Goal: Task Accomplishment & Management: Use online tool/utility

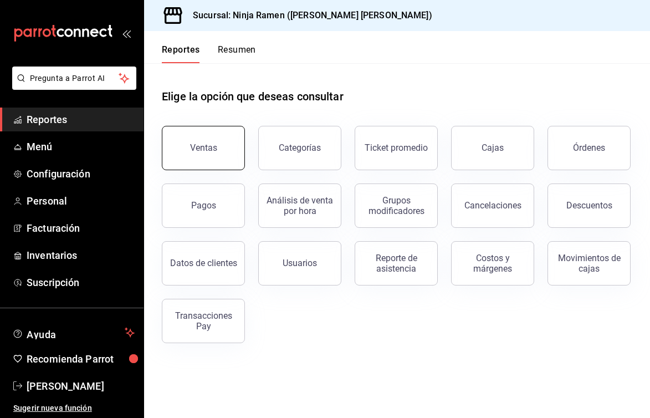
click at [211, 126] on div "Ventas" at bounding box center [197, 141] width 96 height 58
click at [218, 139] on button "Ventas" at bounding box center [203, 148] width 83 height 44
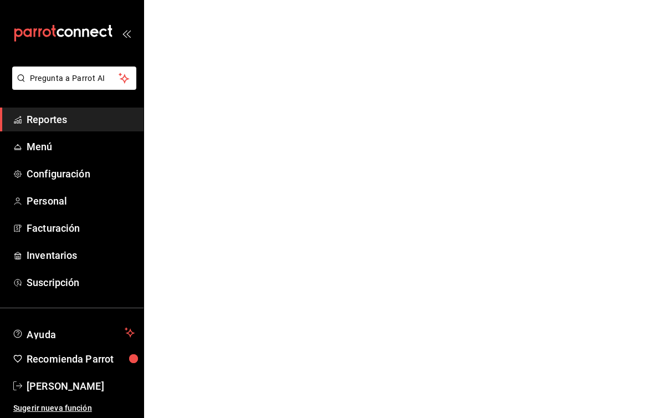
click at [218, 0] on html "Pregunta a Parrot AI Reportes Menú Configuración Personal Facturación Inventari…" at bounding box center [325, 0] width 650 height 0
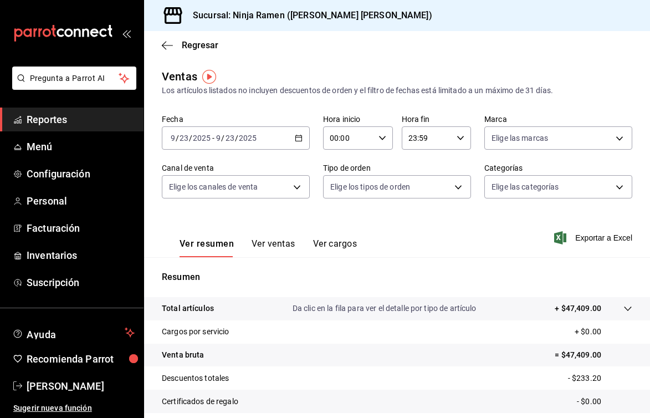
click at [296, 137] on icon "button" at bounding box center [299, 138] width 8 height 8
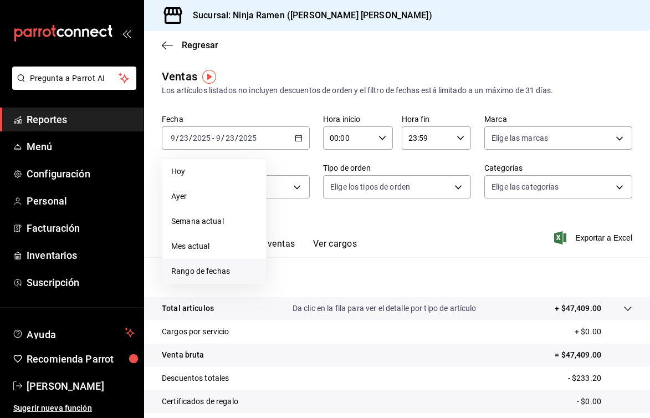
click at [222, 267] on span "Rango de fechas" at bounding box center [214, 271] width 86 height 12
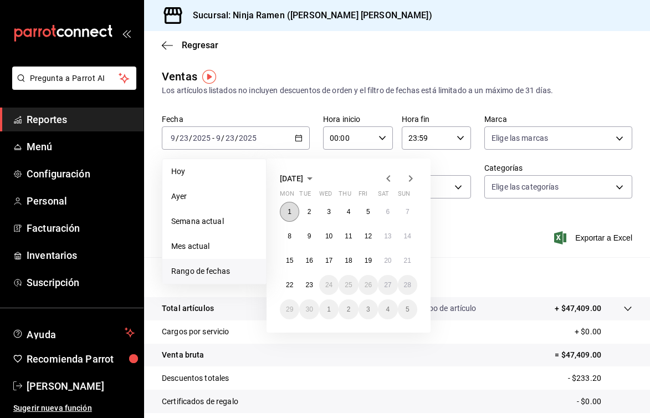
click at [292, 204] on button "1" at bounding box center [289, 212] width 19 height 20
click at [313, 285] on abbr "23" at bounding box center [308, 285] width 7 height 8
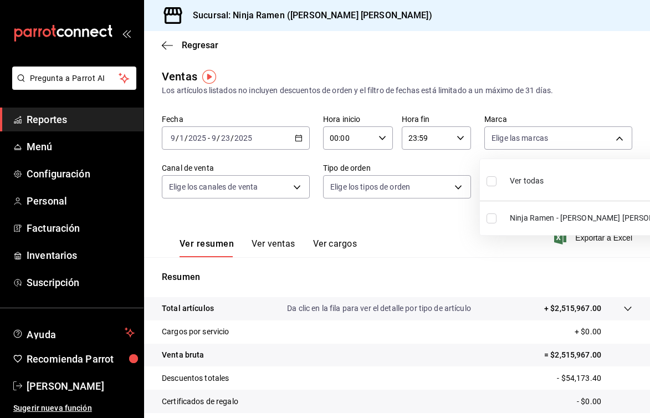
click at [510, 140] on body "Pregunta a Parrot AI Reportes Menú Configuración Personal Facturación Inventari…" at bounding box center [325, 209] width 650 height 418
click at [504, 184] on div "Ver todas" at bounding box center [515, 180] width 57 height 24
type input "f1c4bc62-ae1b-460a-8452-fb11a1227052"
checkbox input "true"
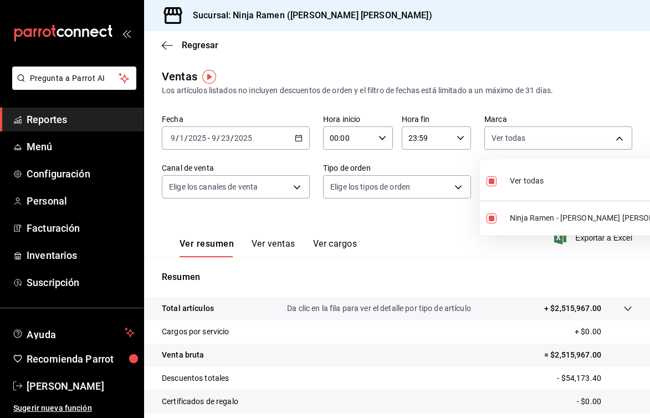
click at [264, 180] on div at bounding box center [325, 209] width 650 height 418
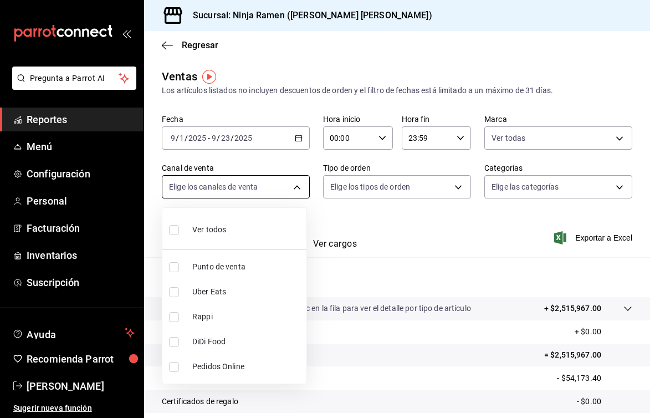
click at [264, 185] on body "Pregunta a Parrot AI Reportes Menú Configuración Personal Facturación Inventari…" at bounding box center [325, 209] width 650 height 418
click at [234, 221] on li "Ver todos" at bounding box center [234, 228] width 144 height 33
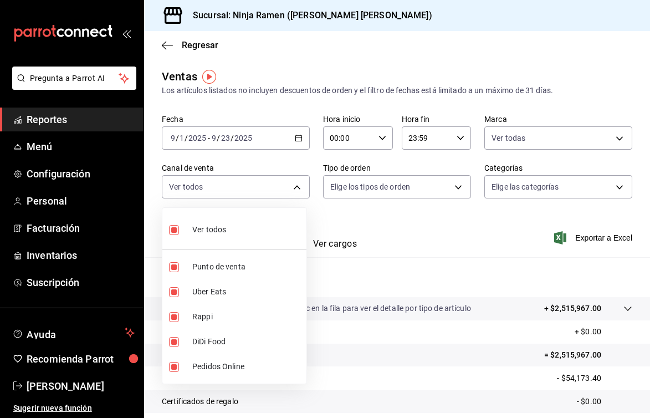
type input "PARROT,UBER_EATS,RAPPI,DIDI_FOOD,ONLINE"
checkbox input "true"
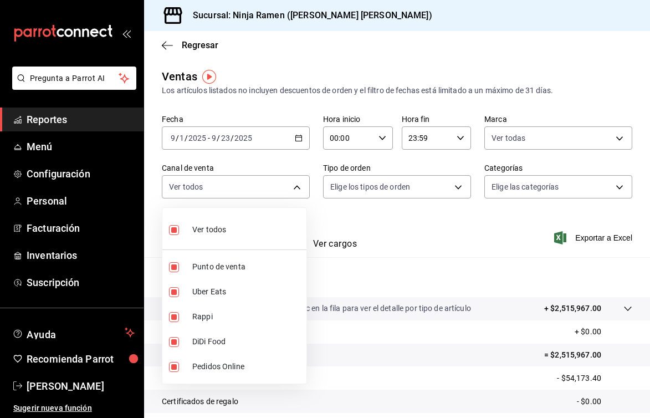
checkbox input "true"
click at [392, 185] on div at bounding box center [325, 209] width 650 height 418
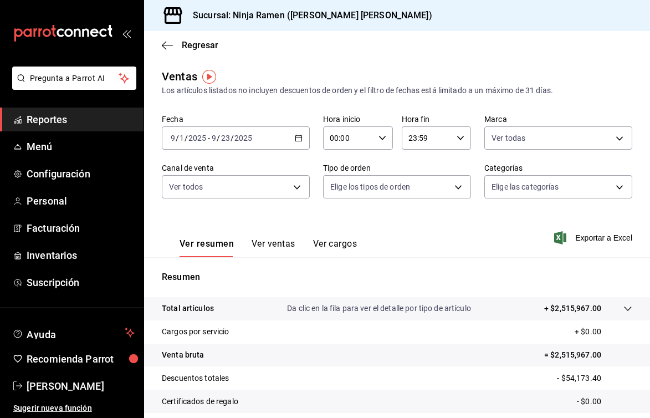
click at [392, 185] on body "Pregunta a Parrot AI Reportes Menú Configuración Personal Facturación Inventari…" at bounding box center [325, 209] width 650 height 418
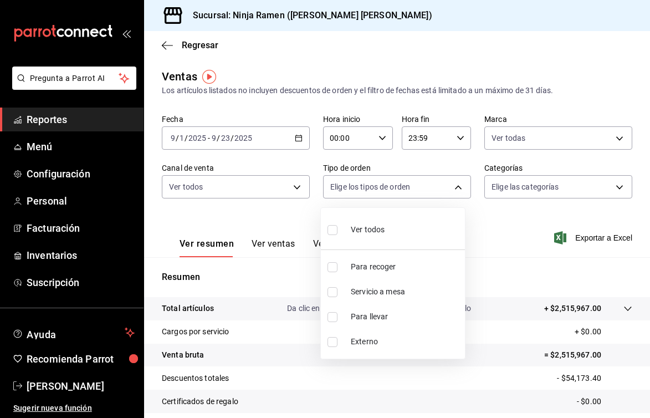
click at [374, 224] on span "Ver todos" at bounding box center [368, 230] width 34 height 12
type input "08d727f2-252f-4c2e-8340-c4ecdcd0c5f8,ac757447-2e02-471b-9597-13441518e5c5,2e2be…"
checkbox input "true"
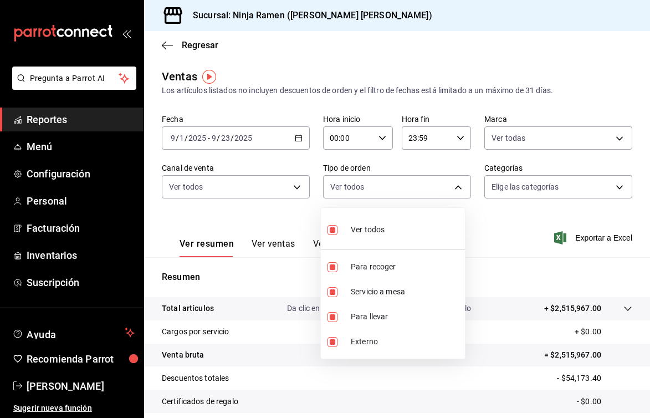
checkbox input "true"
click at [520, 179] on div at bounding box center [325, 209] width 650 height 418
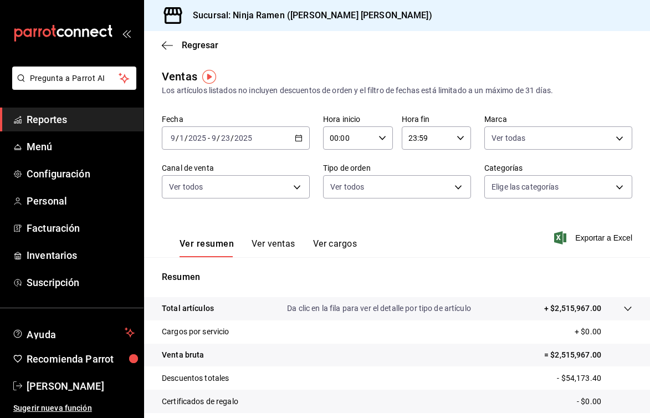
click at [520, 179] on body "Pregunta a Parrot AI Reportes Menú Configuración Personal Facturación Inventari…" at bounding box center [325, 209] width 650 height 418
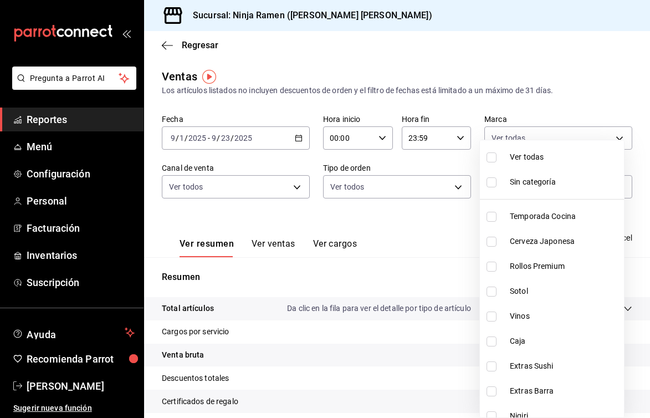
click at [520, 224] on li "Temporada Cocina" at bounding box center [552, 216] width 144 height 25
type input "a6d8453b-1b24-46b9-a364-3ddf6ee9d922"
checkbox input "true"
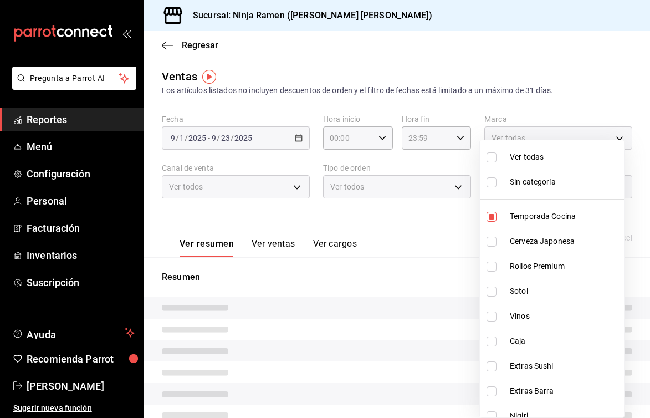
click at [519, 224] on li "Temporada Cocina" at bounding box center [552, 216] width 144 height 25
checkbox input "false"
click at [523, 251] on li "Cerveza Japonesa" at bounding box center [552, 241] width 144 height 25
type input "7cc8eb8b-6253-4619-bf5d-7890dd3620f5"
checkbox input "true"
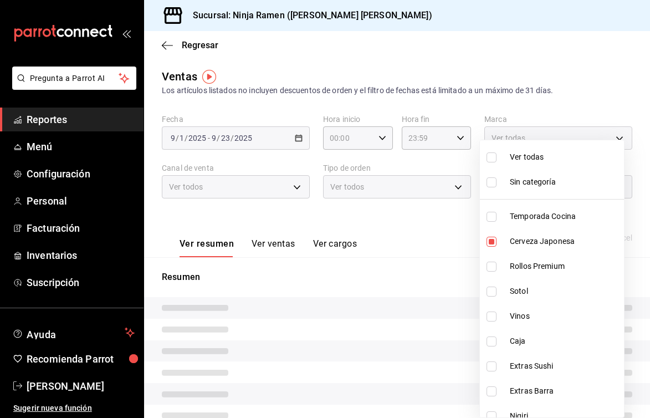
click at [524, 273] on li "Rollos Premium" at bounding box center [552, 266] width 144 height 25
type input "7cc8eb8b-6253-4619-bf5d-7890dd3620f5,fe1fa83c-50ef-4120-a932-c96281191b99"
checkbox input "true"
click at [523, 296] on span "Sotol" at bounding box center [565, 291] width 110 height 12
type input "7cc8eb8b-6253-4619-bf5d-7890dd3620f5,fe1fa83c-50ef-4120-a932-c96281191b99,dab5d…"
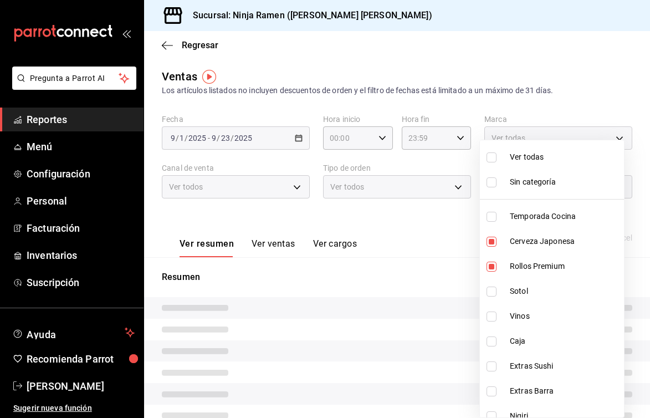
checkbox input "true"
click at [524, 319] on span "Vinos" at bounding box center [565, 316] width 110 height 12
type input "7cc8eb8b-6253-4619-bf5d-7890dd3620f5,fe1fa83c-50ef-4120-a932-c96281191b99,dab5d…"
checkbox input "true"
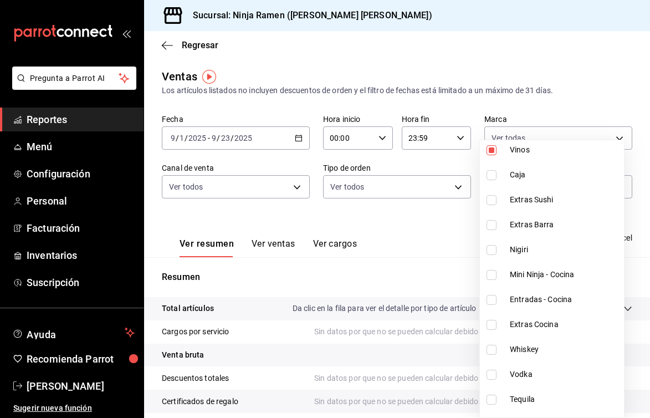
scroll to position [167, 0]
click at [540, 355] on li "Whiskey" at bounding box center [552, 348] width 144 height 25
type input "7cc8eb8b-6253-4619-bf5d-7890dd3620f5,fe1fa83c-50ef-4120-a932-c96281191b99,dab5d…"
checkbox input "true"
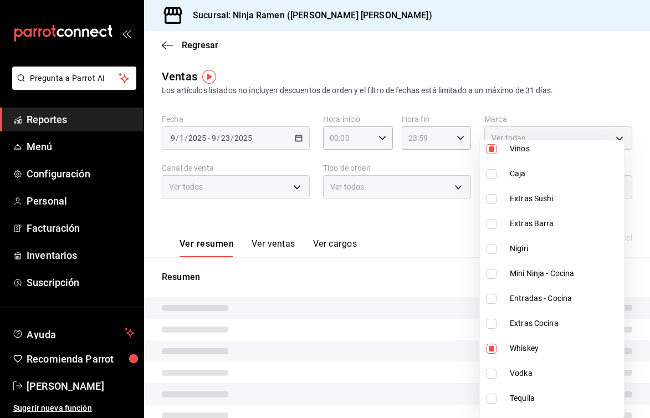
click at [539, 369] on span "Vodka" at bounding box center [565, 373] width 110 height 12
type input "7cc8eb8b-6253-4619-bf5d-7890dd3620f5,fe1fa83c-50ef-4120-a932-c96281191b99,dab5d…"
checkbox input "true"
click at [538, 395] on span "Tequila" at bounding box center [565, 398] width 110 height 12
type input "7cc8eb8b-6253-4619-bf5d-7890dd3620f5,fe1fa83c-50ef-4120-a932-c96281191b99,dab5d…"
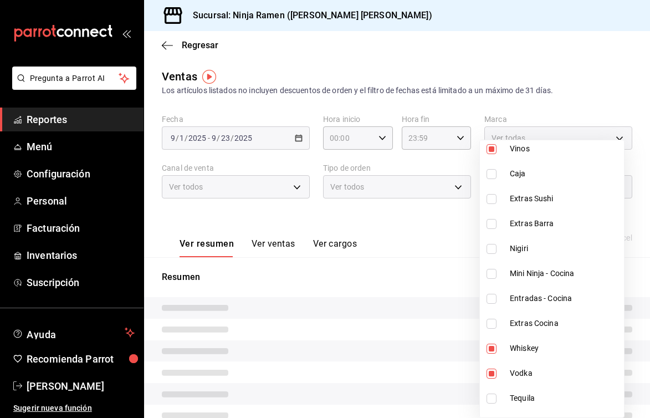
checkbox input "true"
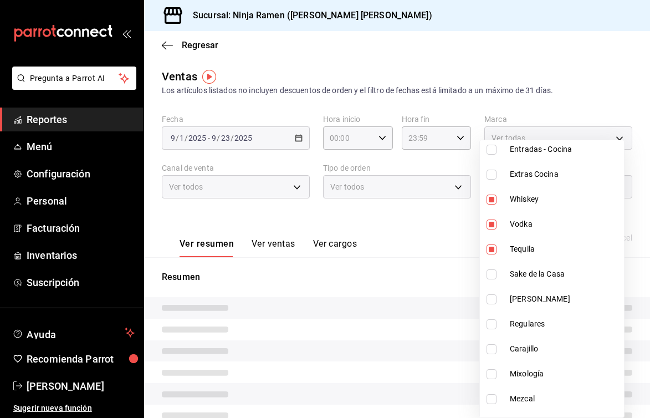
scroll to position [346, 0]
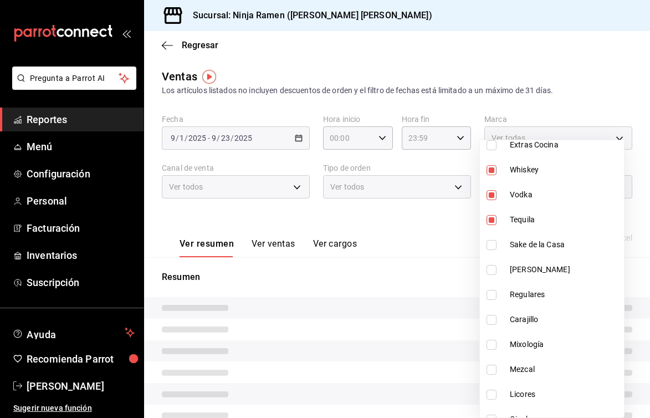
click at [518, 242] on span "Sake de la Casa" at bounding box center [565, 245] width 110 height 12
type input "7cc8eb8b-6253-4619-bf5d-7890dd3620f5,fe1fa83c-50ef-4120-a932-c96281191b99,dab5d…"
checkbox input "true"
click at [518, 265] on span "Ron" at bounding box center [565, 270] width 110 height 12
type input "7cc8eb8b-6253-4619-bf5d-7890dd3620f5,fe1fa83c-50ef-4120-a932-c96281191b99,dab5d…"
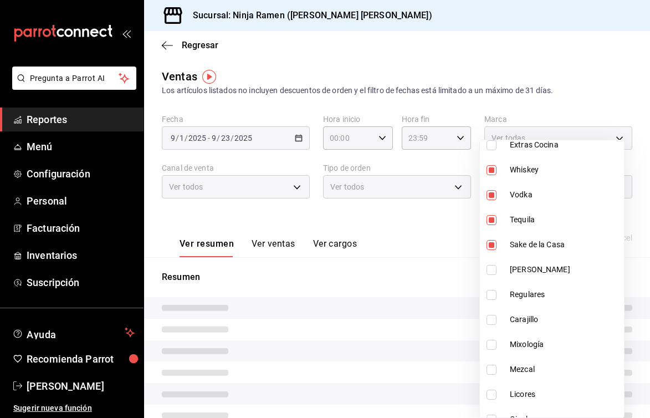
checkbox input "true"
click at [524, 311] on li "Carajillo" at bounding box center [552, 319] width 144 height 25
type input "7cc8eb8b-6253-4619-bf5d-7890dd3620f5,fe1fa83c-50ef-4120-a932-c96281191b99,dab5d…"
checkbox input "true"
click at [524, 297] on span "Regulares" at bounding box center [565, 295] width 110 height 12
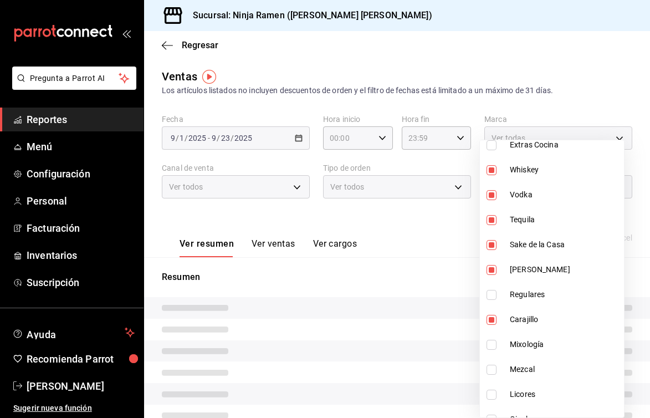
type input "7cc8eb8b-6253-4619-bf5d-7890dd3620f5,fe1fa83c-50ef-4120-a932-c96281191b99,dab5d…"
checkbox input "true"
click at [525, 341] on span "Mixología" at bounding box center [565, 345] width 110 height 12
type input "7cc8eb8b-6253-4619-bf5d-7890dd3620f5,fe1fa83c-50ef-4120-a932-c96281191b99,dab5d…"
checkbox input "true"
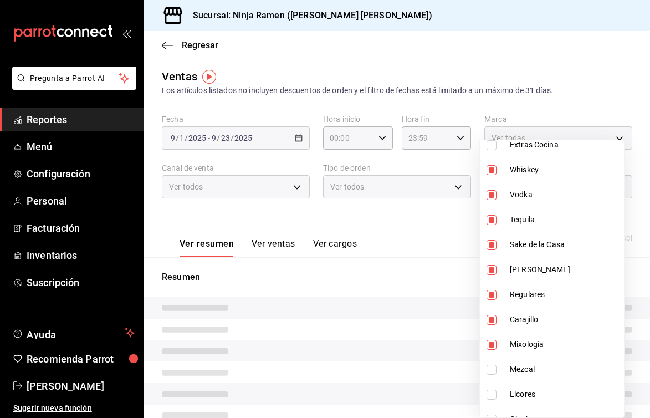
click at [526, 367] on span "Mezcal" at bounding box center [565, 370] width 110 height 12
type input "7cc8eb8b-6253-4619-bf5d-7890dd3620f5,fe1fa83c-50ef-4120-a932-c96281191b99,dab5d…"
checkbox input "true"
click at [528, 397] on span "Licores" at bounding box center [565, 394] width 110 height 12
type input "7cc8eb8b-6253-4619-bf5d-7890dd3620f5,fe1fa83c-50ef-4120-a932-c96281191b99,dab5d…"
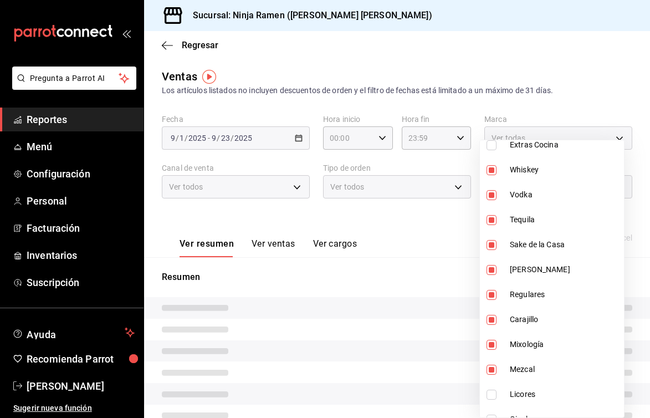
checkbox input "true"
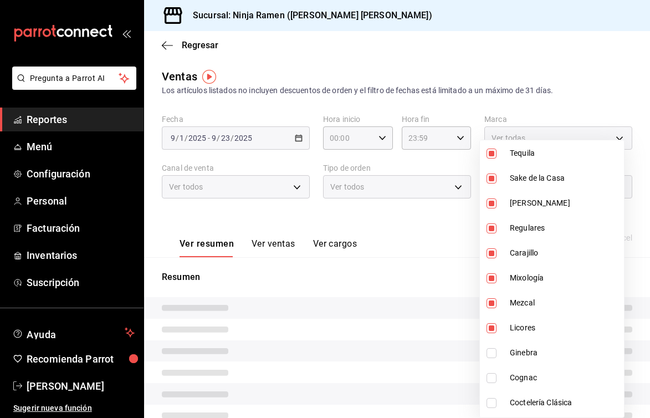
scroll to position [413, 0]
click at [517, 357] on span "Ginebra" at bounding box center [565, 352] width 110 height 12
type input "7cc8eb8b-6253-4619-bf5d-7890dd3620f5,fe1fa83c-50ef-4120-a932-c96281191b99,dab5d…"
checkbox input "true"
click at [520, 369] on li "Cognac" at bounding box center [552, 376] width 144 height 25
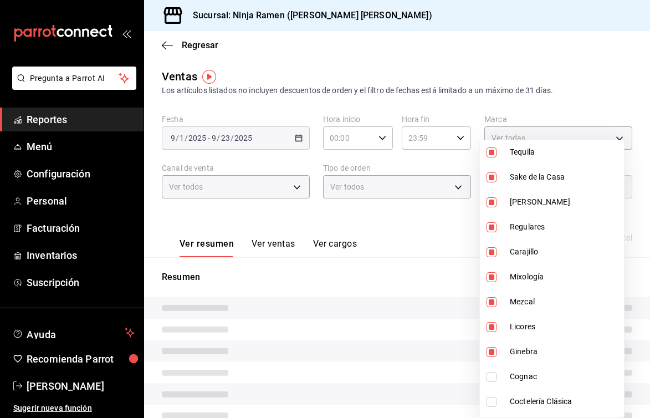
type input "7cc8eb8b-6253-4619-bf5d-7890dd3620f5,fe1fa83c-50ef-4120-a932-c96281191b99,dab5d…"
checkbox input "true"
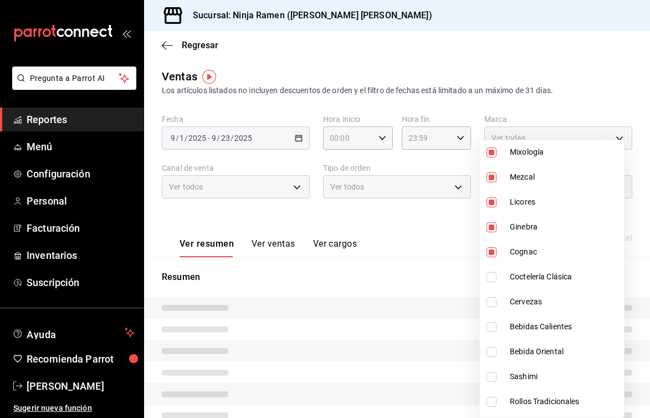
scroll to position [539, 0]
click at [513, 279] on span "Coctelería Clásica" at bounding box center [565, 276] width 110 height 12
type input "7cc8eb8b-6253-4619-bf5d-7890dd3620f5,fe1fa83c-50ef-4120-a932-c96281191b99,dab5d…"
checkbox input "true"
click at [519, 303] on span "Cervezas" at bounding box center [565, 301] width 110 height 12
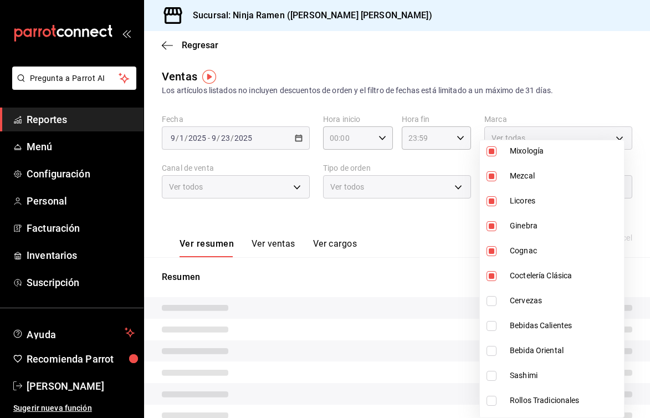
type input "7cc8eb8b-6253-4619-bf5d-7890dd3620f5,fe1fa83c-50ef-4120-a932-c96281191b99,dab5d…"
checkbox input "true"
click at [524, 332] on li "Bebidas Calientes" at bounding box center [552, 325] width 144 height 25
type input "7cc8eb8b-6253-4619-bf5d-7890dd3620f5,fe1fa83c-50ef-4120-a932-c96281191b99,dab5d…"
checkbox input "true"
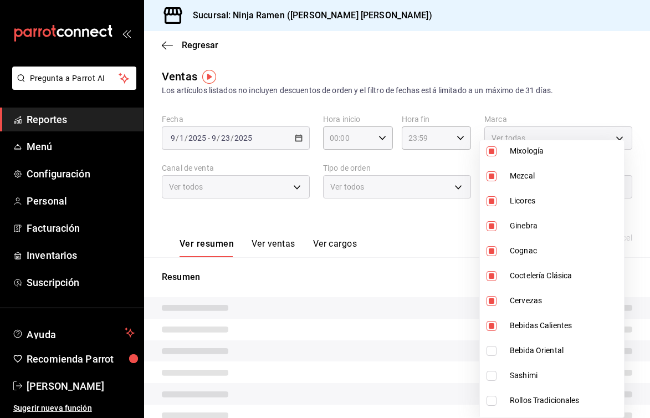
click at [528, 354] on span "Bebida Oriental" at bounding box center [565, 351] width 110 height 12
type input "7cc8eb8b-6253-4619-bf5d-7890dd3620f5,fe1fa83c-50ef-4120-a932-c96281191b99,dab5d…"
checkbox input "true"
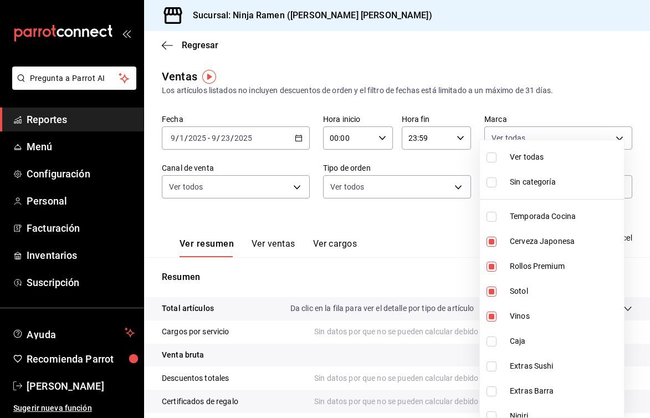
click at [557, 78] on div at bounding box center [325, 209] width 650 height 418
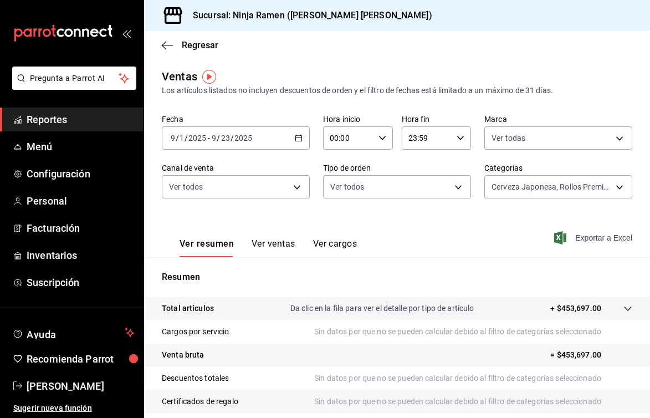
click at [564, 237] on span "Exportar a Excel" at bounding box center [594, 237] width 76 height 13
click at [592, 238] on span "Exportar a Excel" at bounding box center [594, 237] width 76 height 13
